Goal: Information Seeking & Learning: Learn about a topic

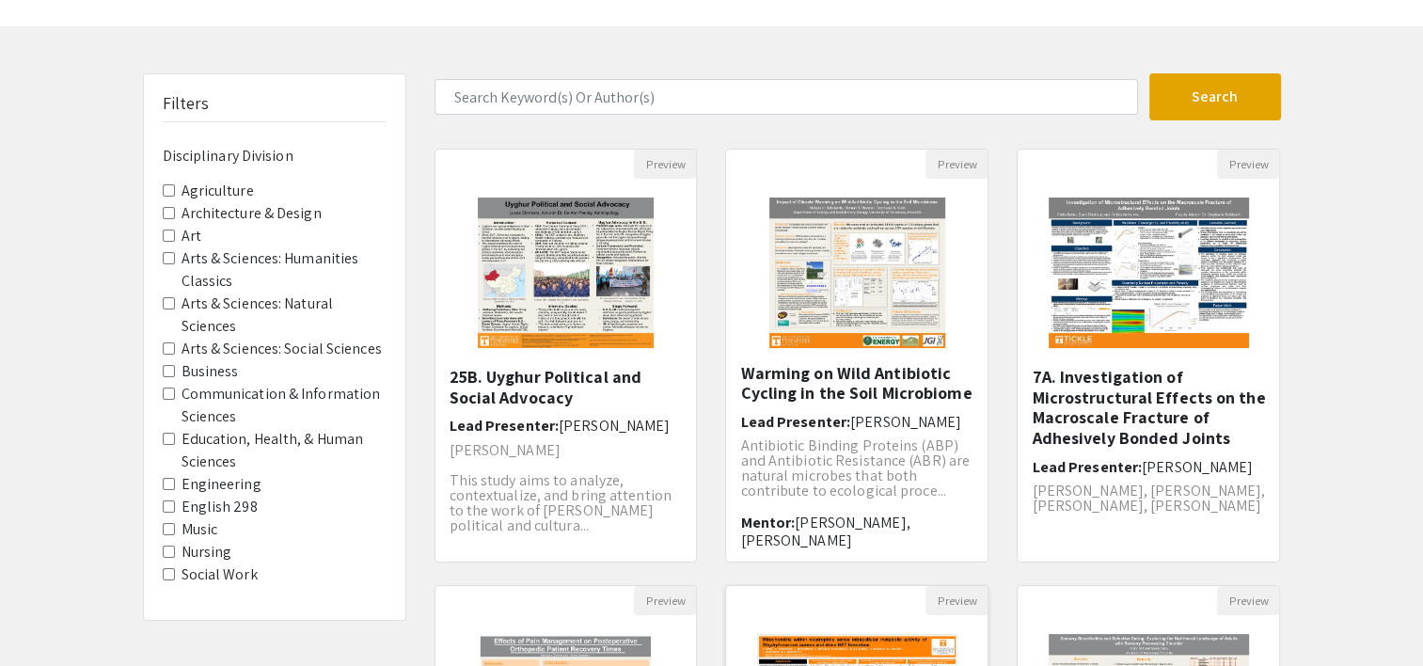
scroll to position [32, 0]
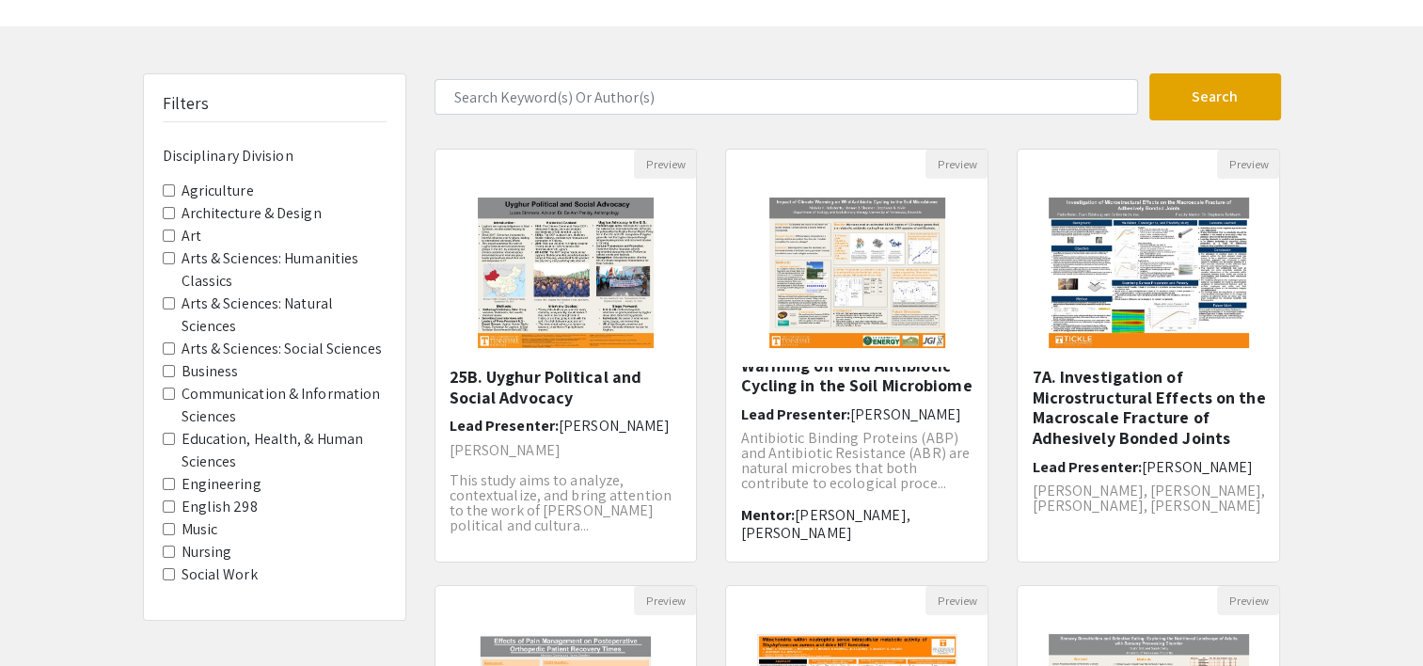
click at [244, 480] on label "Engineering" at bounding box center [221, 484] width 80 height 23
click at [175, 480] on Division-Engineering "Engineering" at bounding box center [169, 484] width 12 height 12
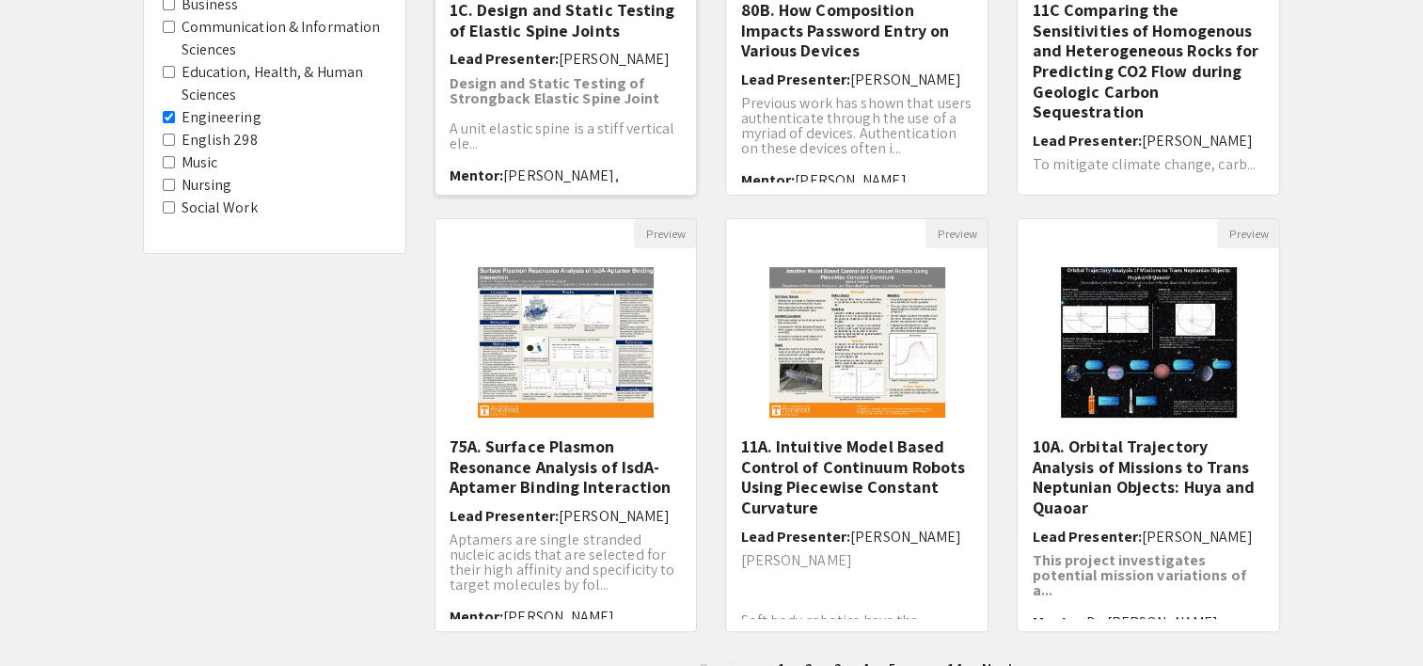
scroll to position [579, 0]
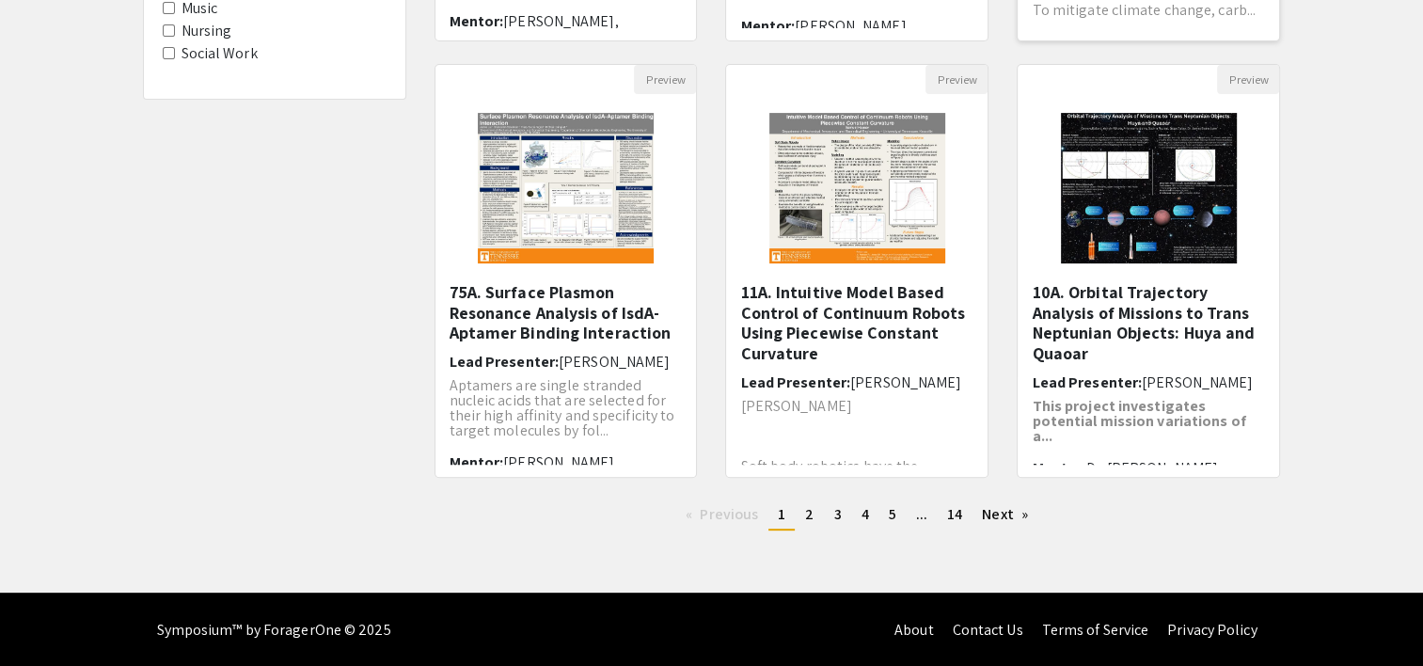
scroll to position [58, 0]
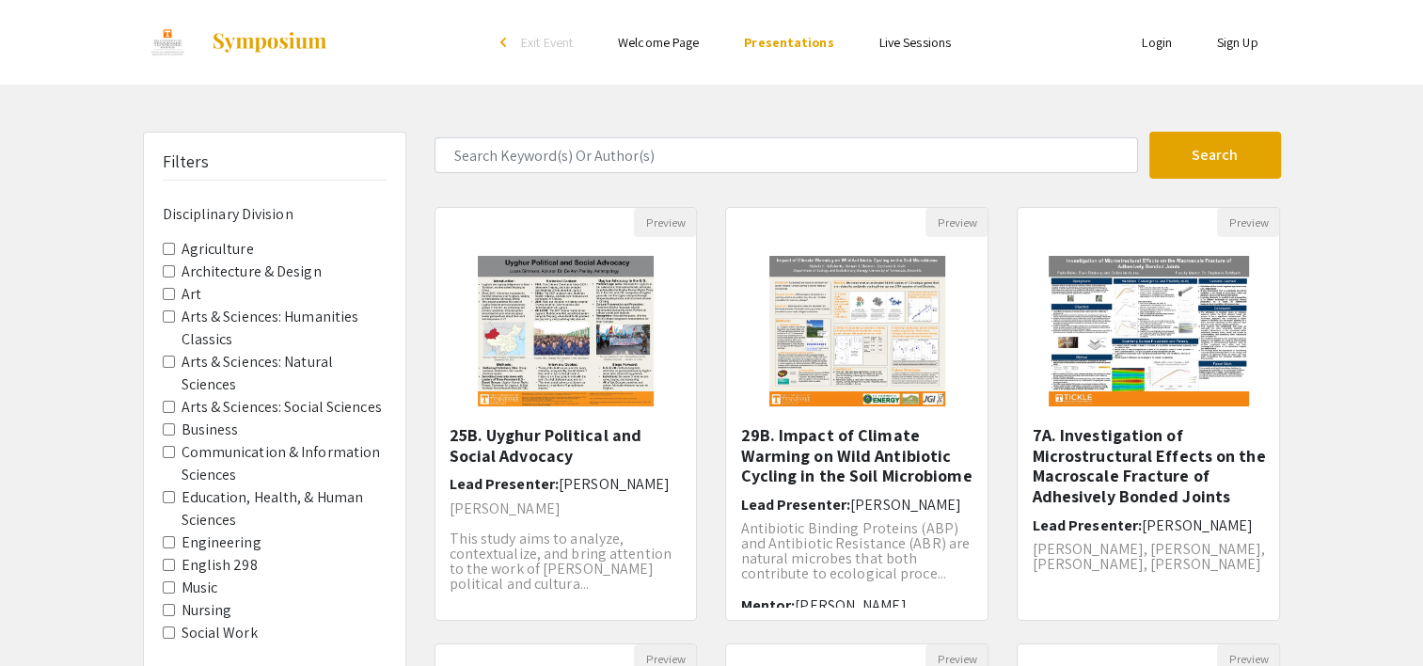
click at [184, 297] on label "Art" at bounding box center [191, 294] width 20 height 23
click at [175, 297] on Division-Art "Art" at bounding box center [169, 294] width 12 height 12
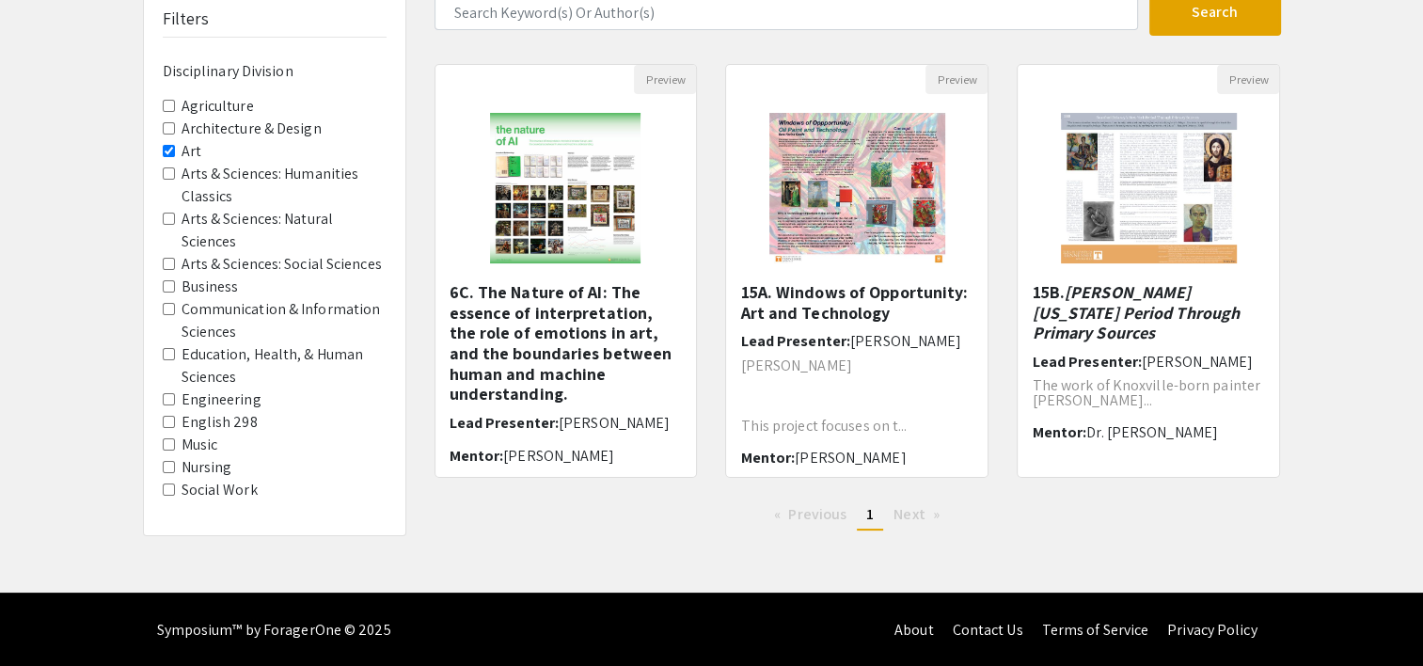
click at [170, 423] on 298 "English 298" at bounding box center [169, 422] width 12 height 12
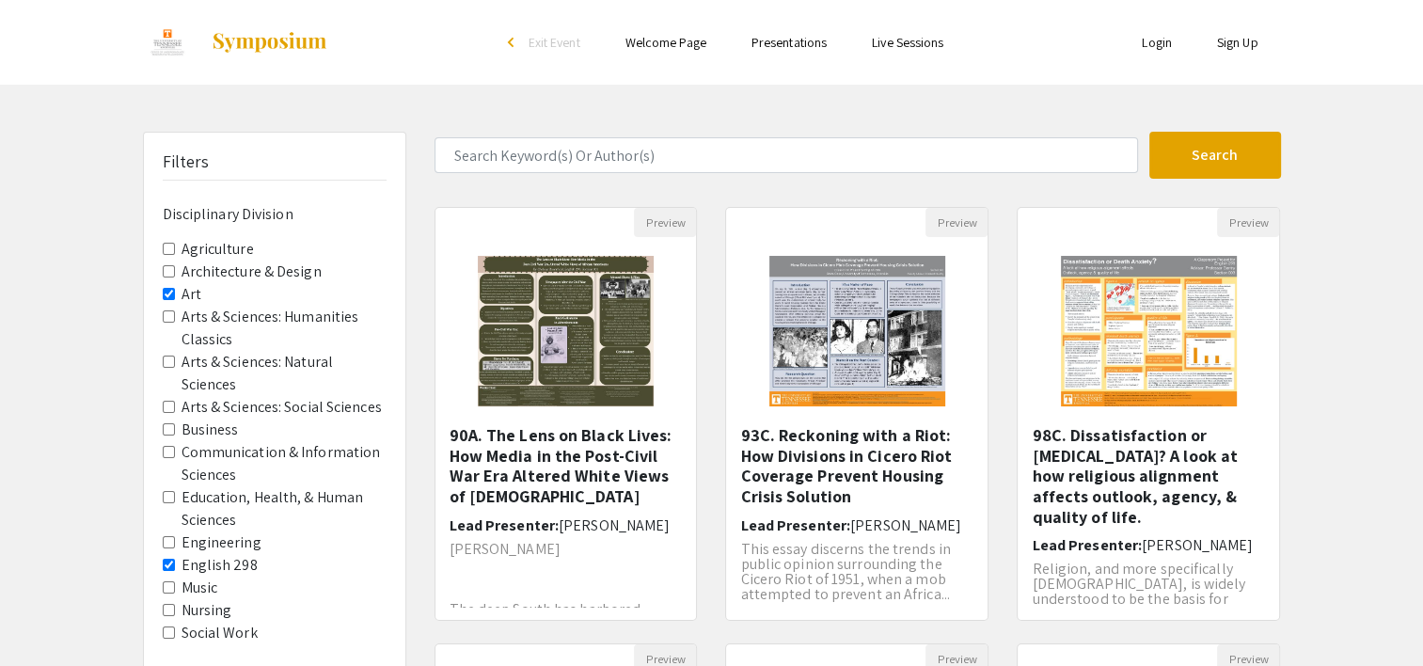
click at [165, 295] on Division-Art "Art" at bounding box center [169, 294] width 12 height 12
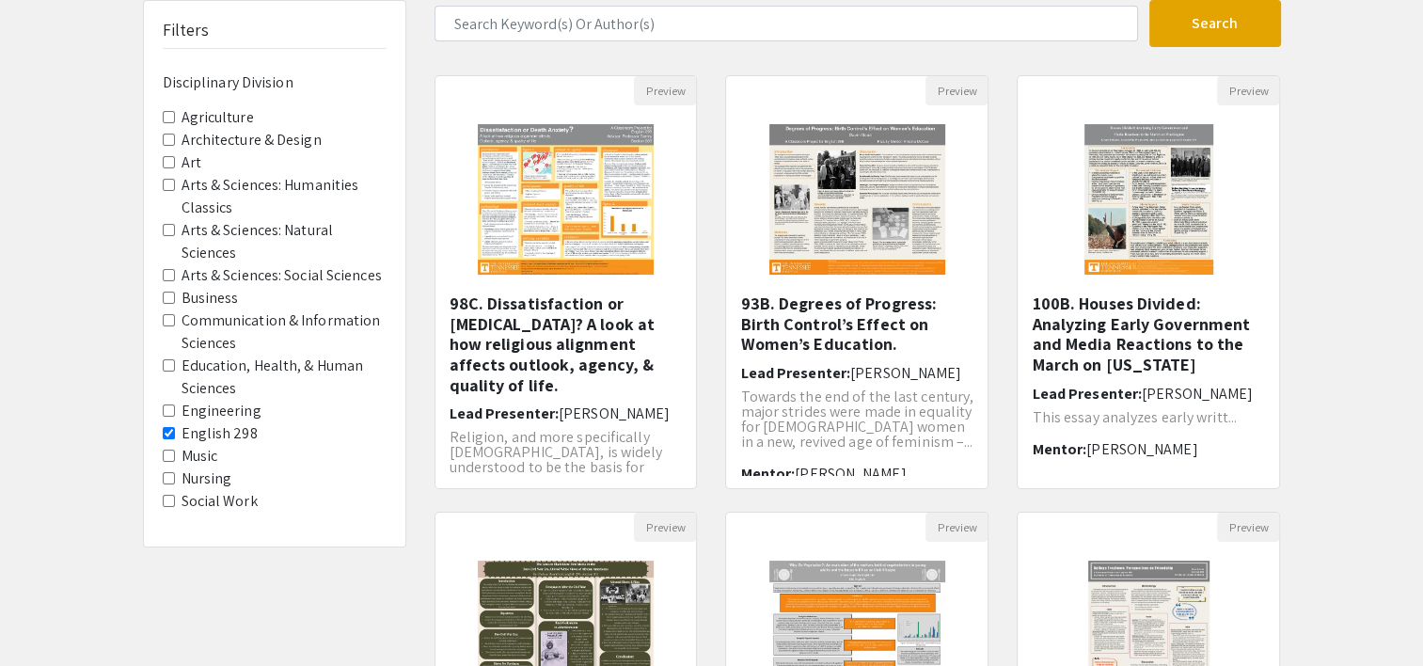
scroll to position [134, 0]
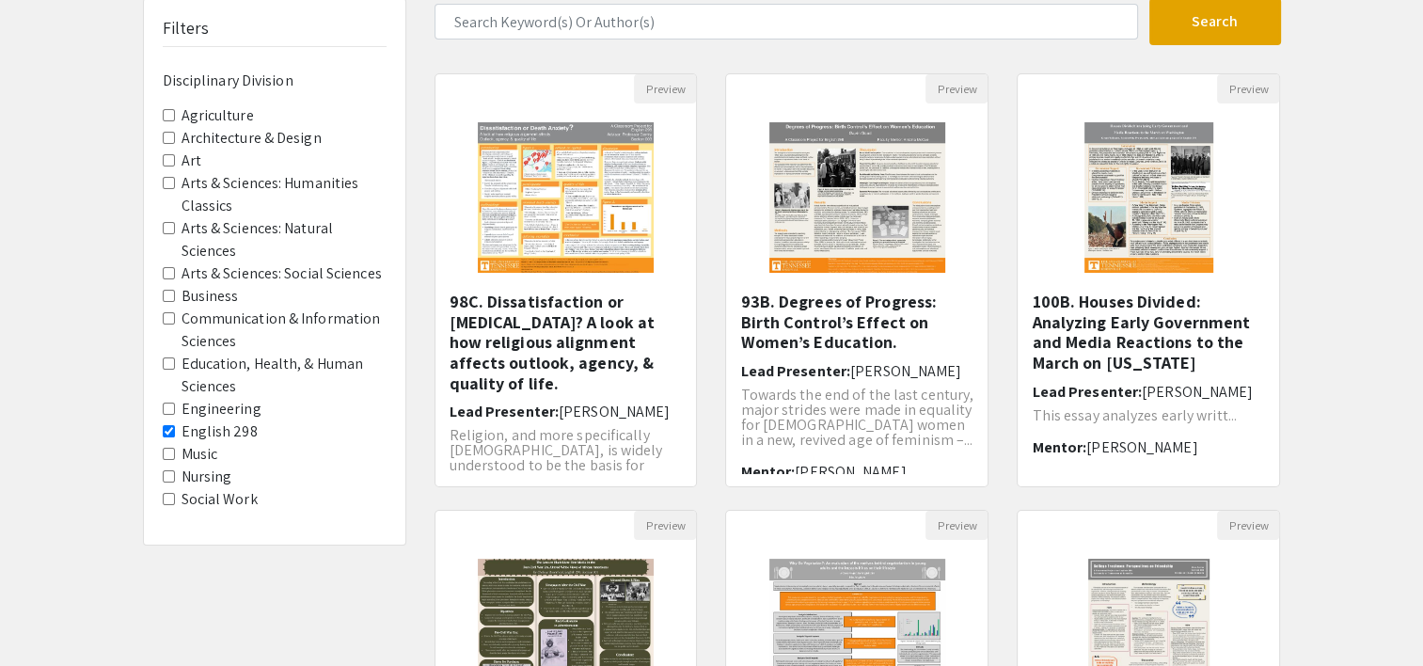
click at [169, 432] on 298 "English 298" at bounding box center [169, 431] width 12 height 12
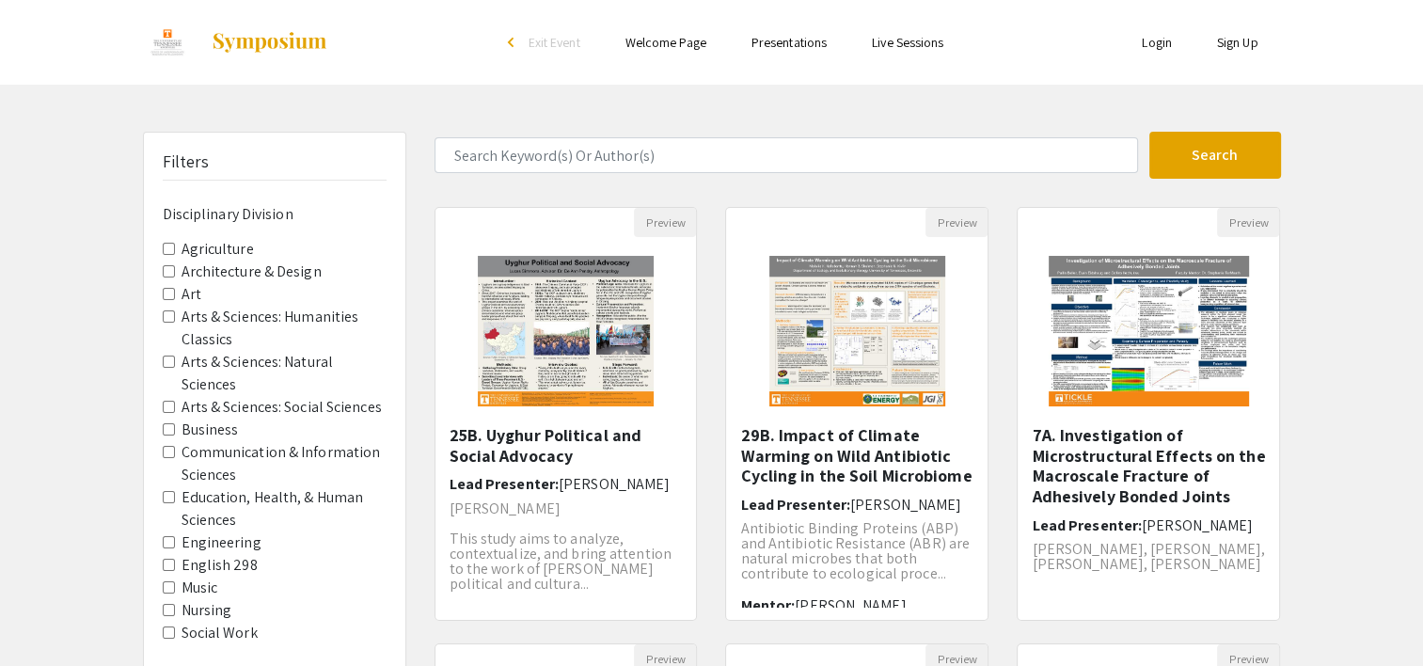
scroll to position [17, 0]
